Goal: Task Accomplishment & Management: Complete application form

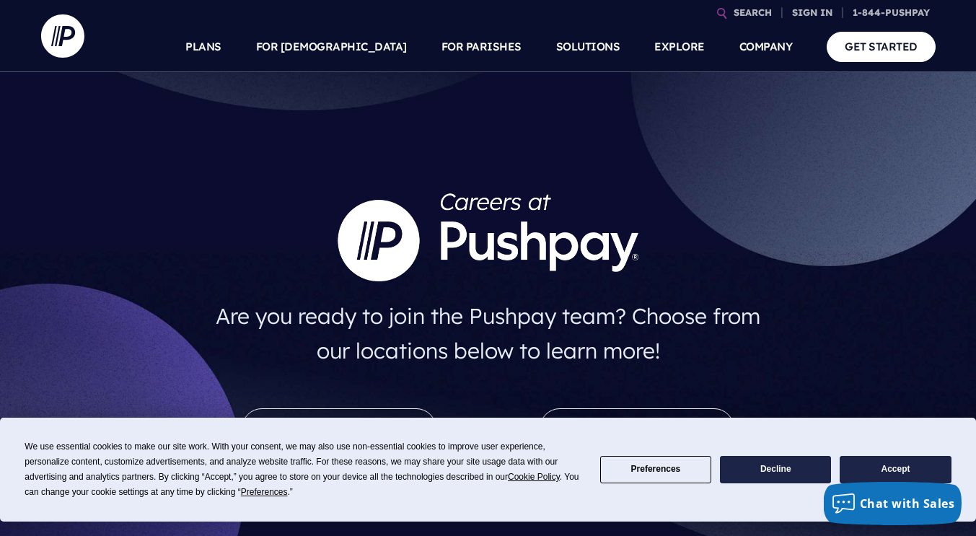
click at [912, 475] on button "Accept" at bounding box center [895, 470] width 111 height 28
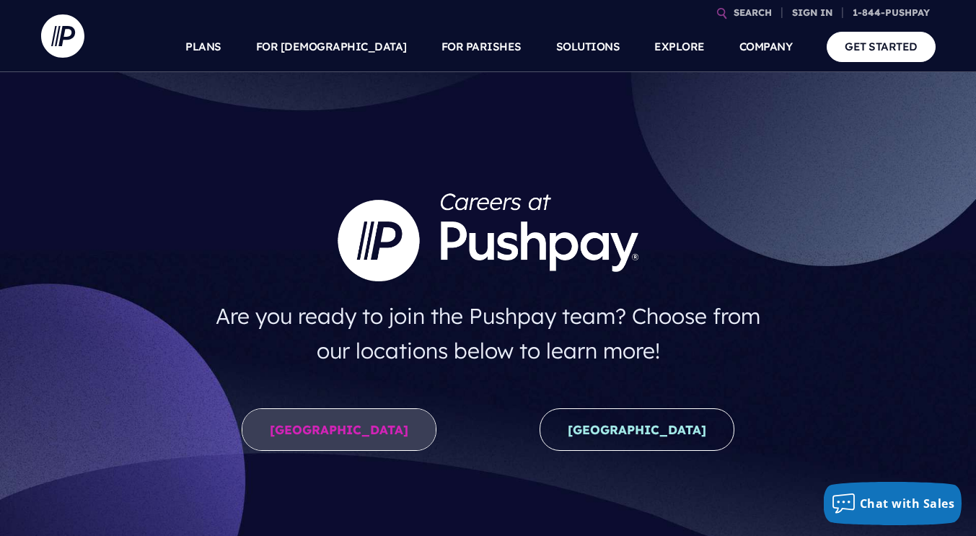
click at [382, 436] on link "United States" at bounding box center [339, 429] width 195 height 43
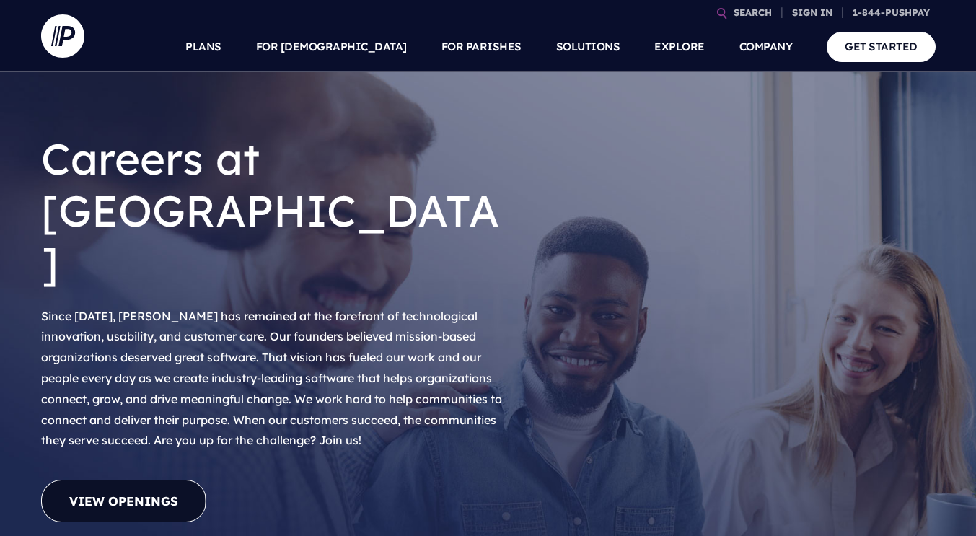
click at [167, 480] on link "View Openings" at bounding box center [123, 501] width 165 height 43
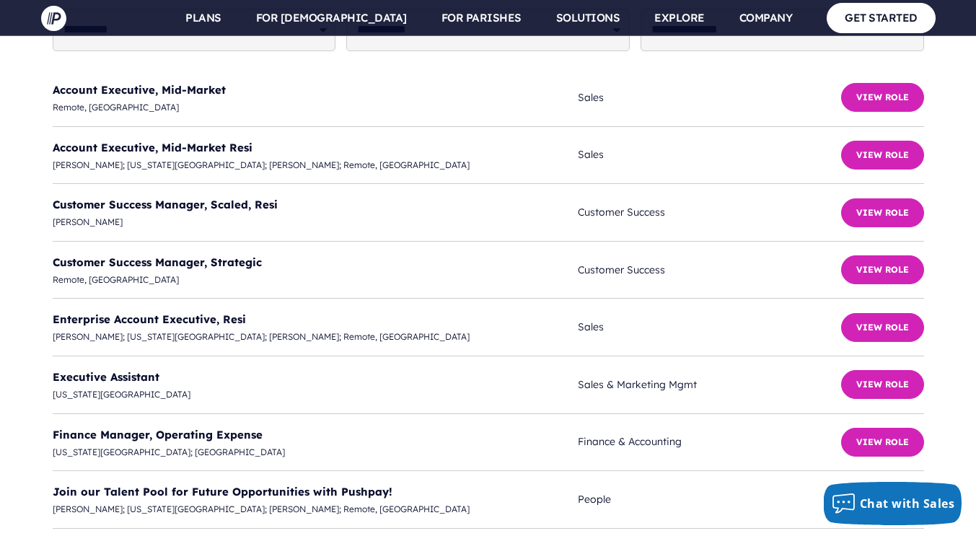
scroll to position [3706, 0]
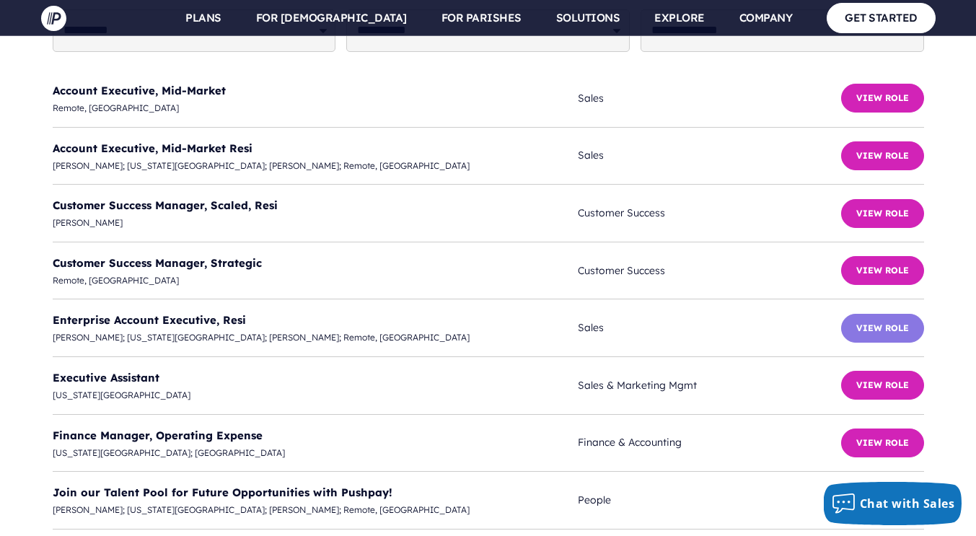
click at [884, 314] on button "View Role" at bounding box center [882, 328] width 83 height 29
